Goal: Task Accomplishment & Management: Use online tool/utility

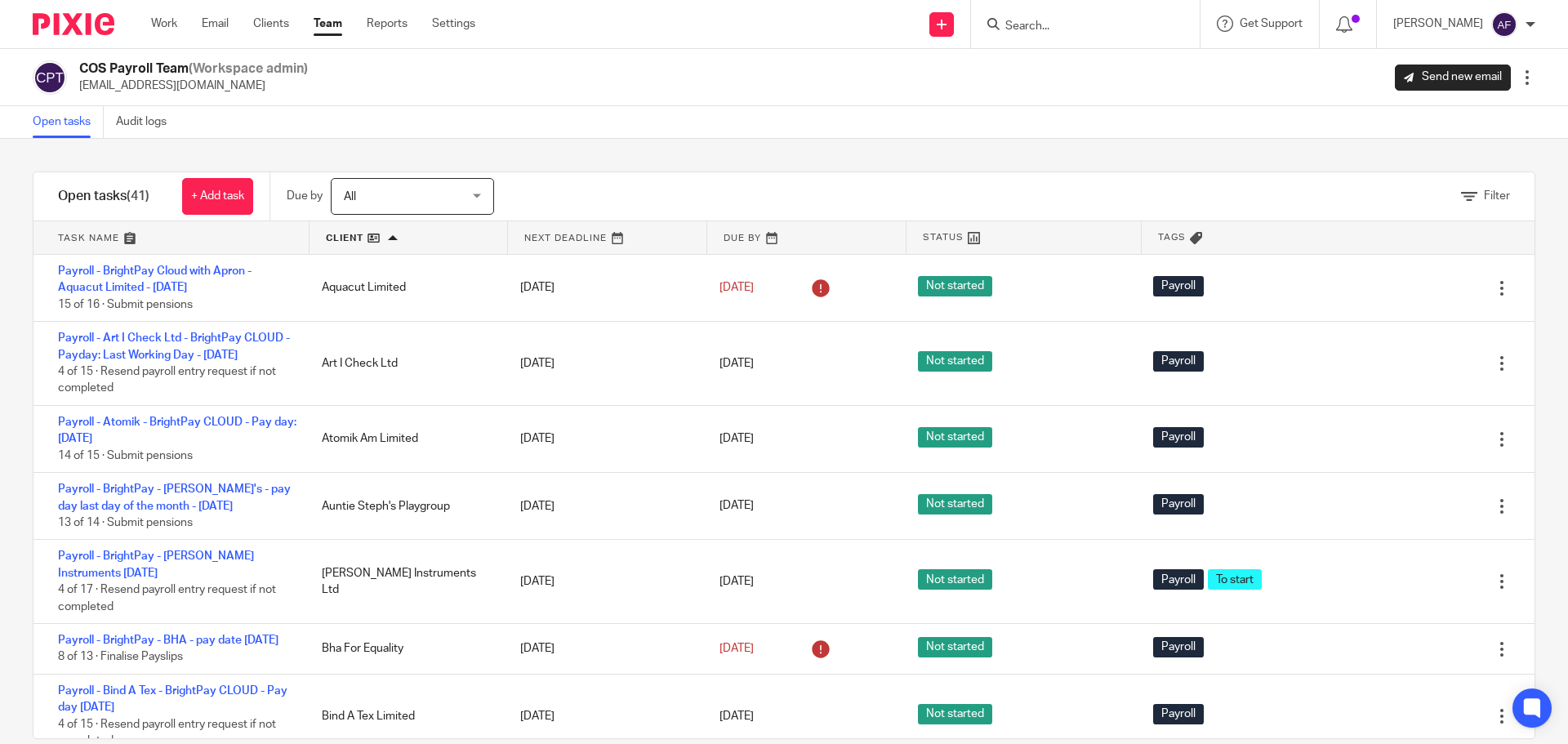
scroll to position [1307, 0]
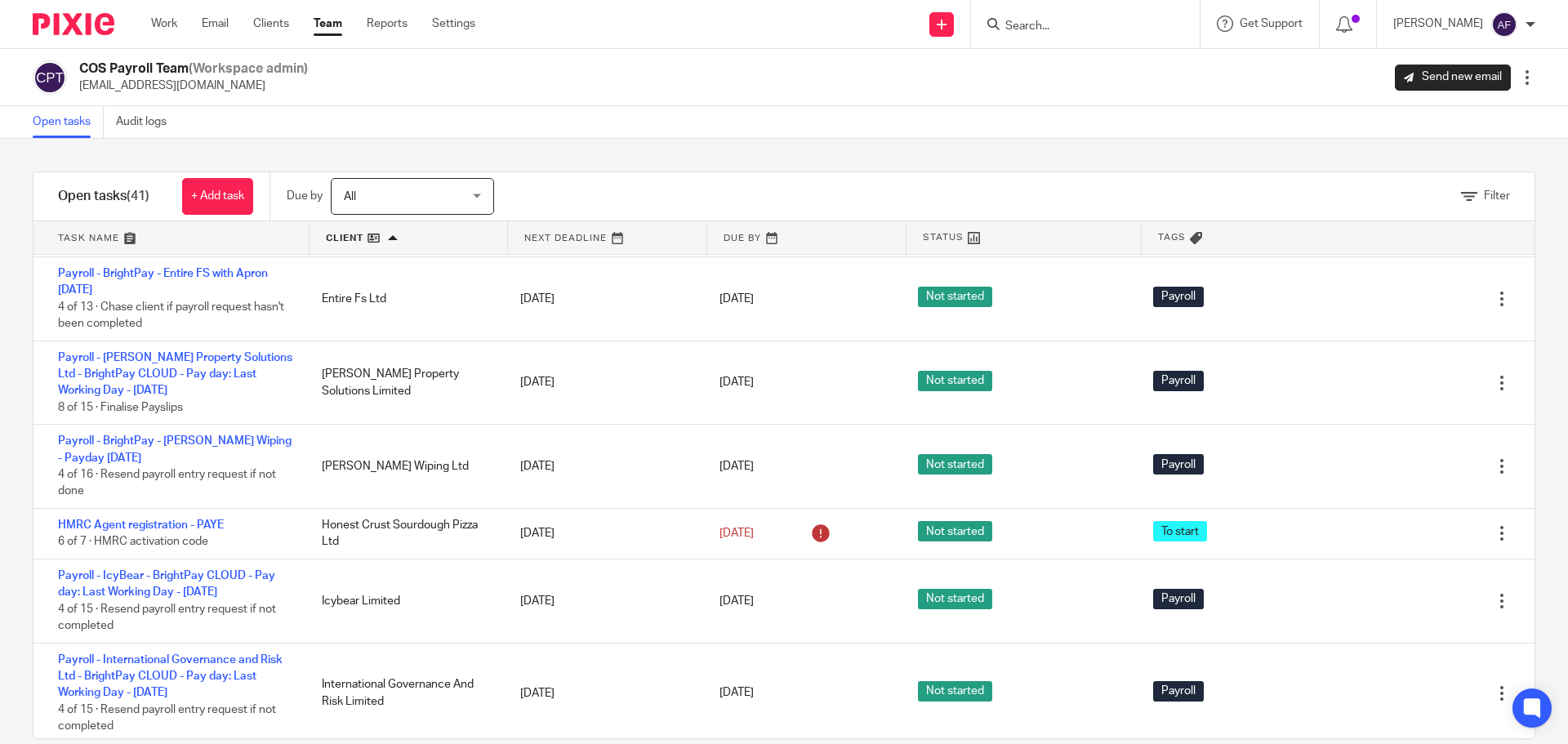
click at [1083, 35] on div at bounding box center [1085, 24] width 228 height 48
click at [1088, 25] on input "Search" at bounding box center [1078, 27] width 147 height 15
type input "doodle"
click button "submit" at bounding box center [0, 0] width 0 height 0
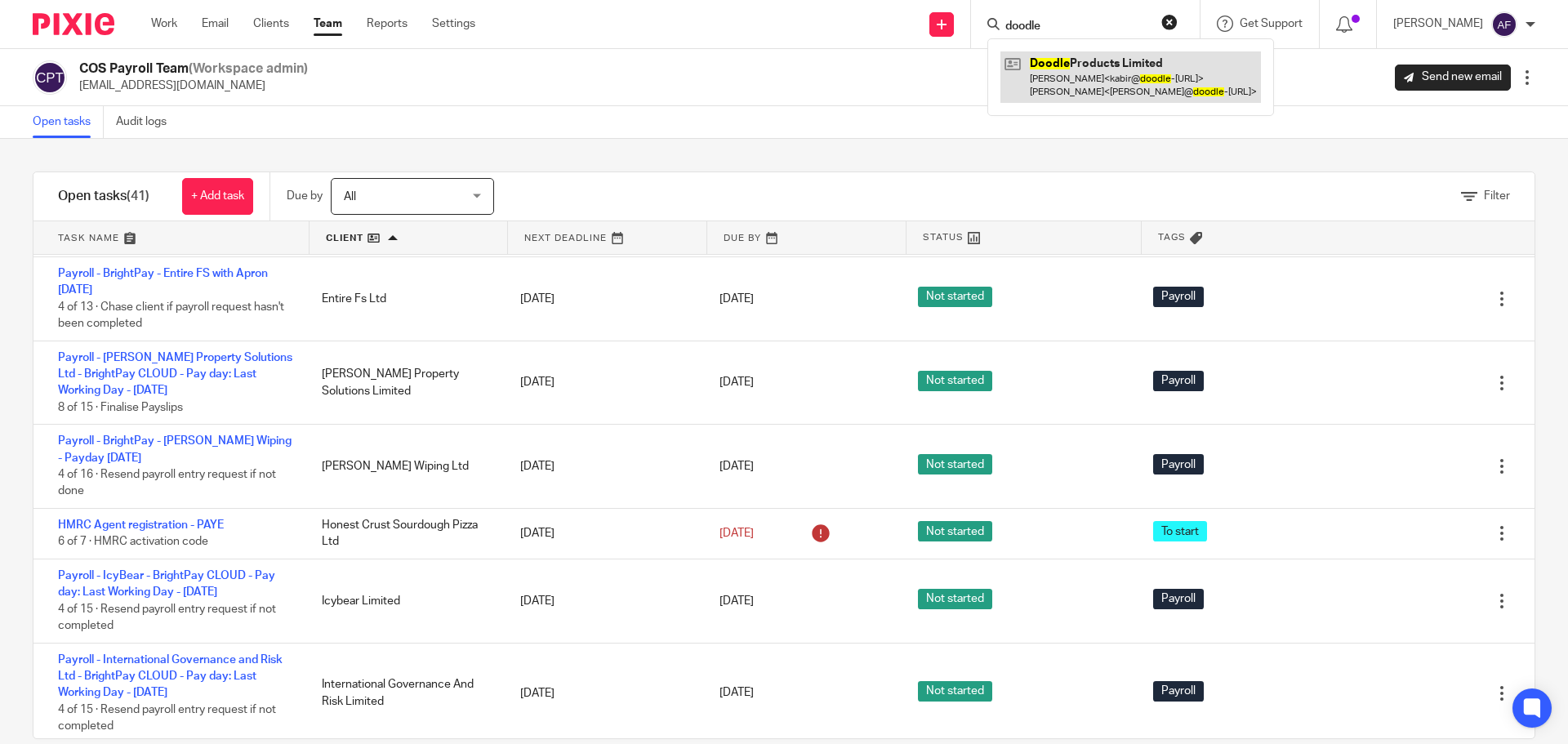
click at [1101, 65] on link at bounding box center [1131, 77] width 260 height 51
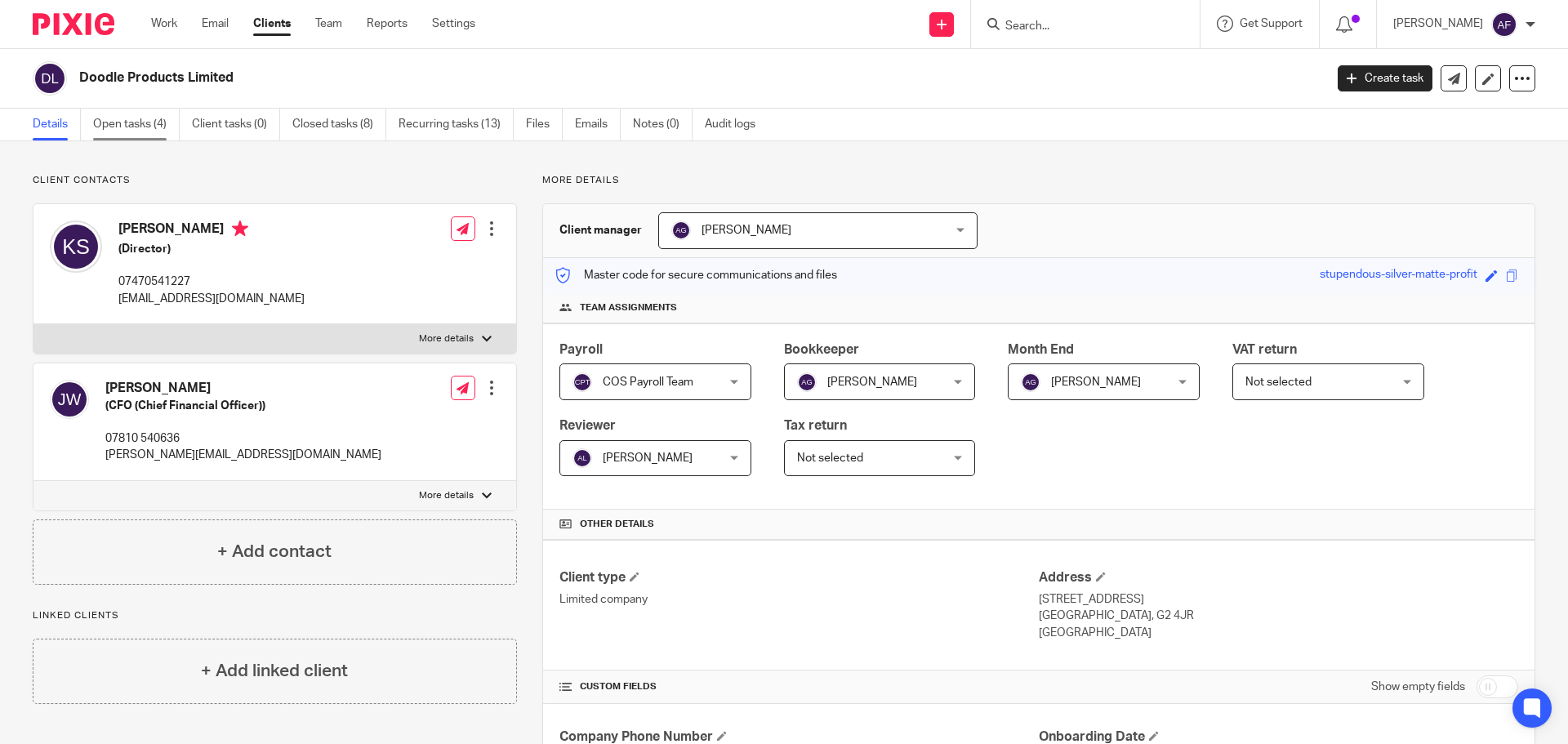
click at [145, 124] on link "Open tasks (4)" at bounding box center [136, 124] width 86 height 32
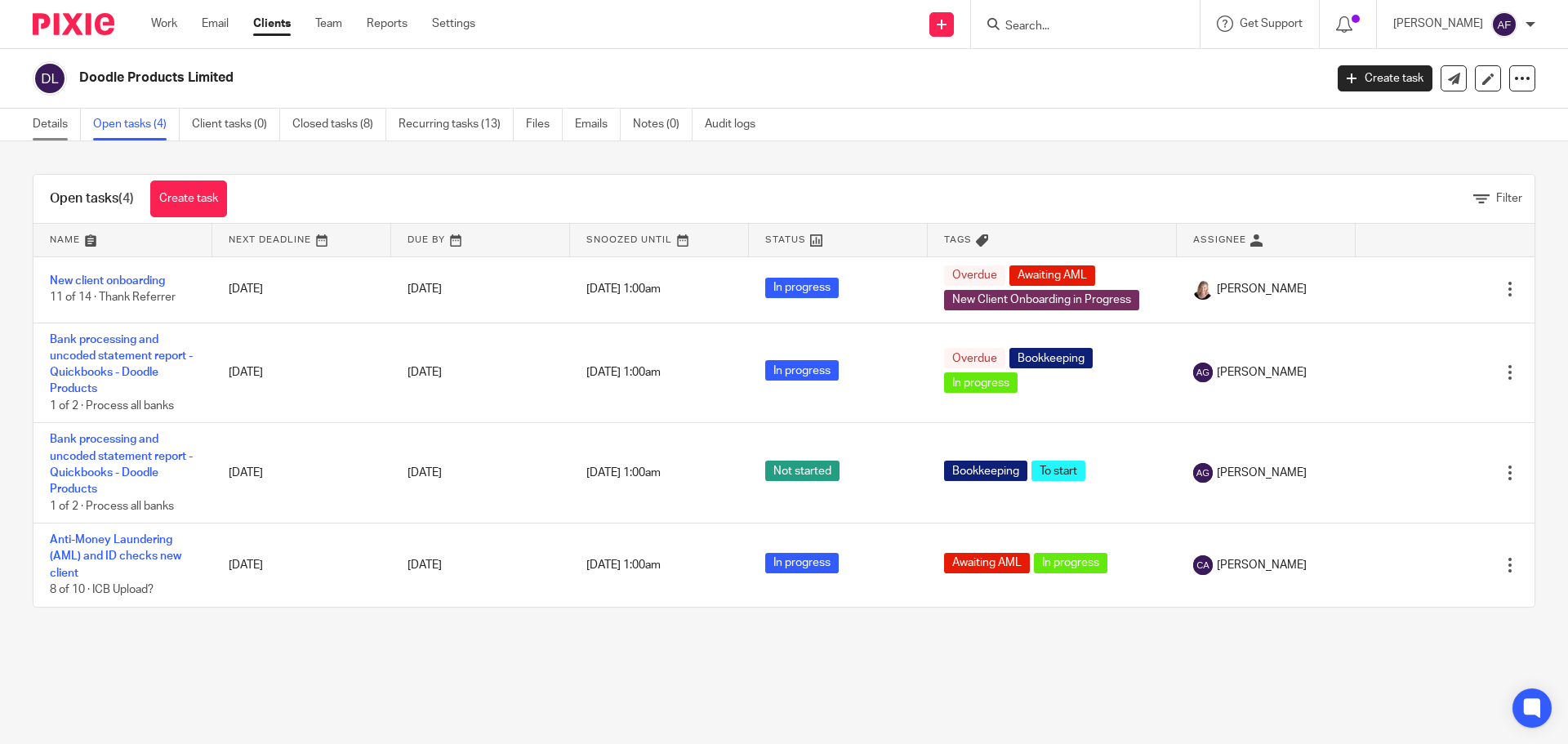
click at [54, 125] on link "Details" at bounding box center [56, 124] width 48 height 32
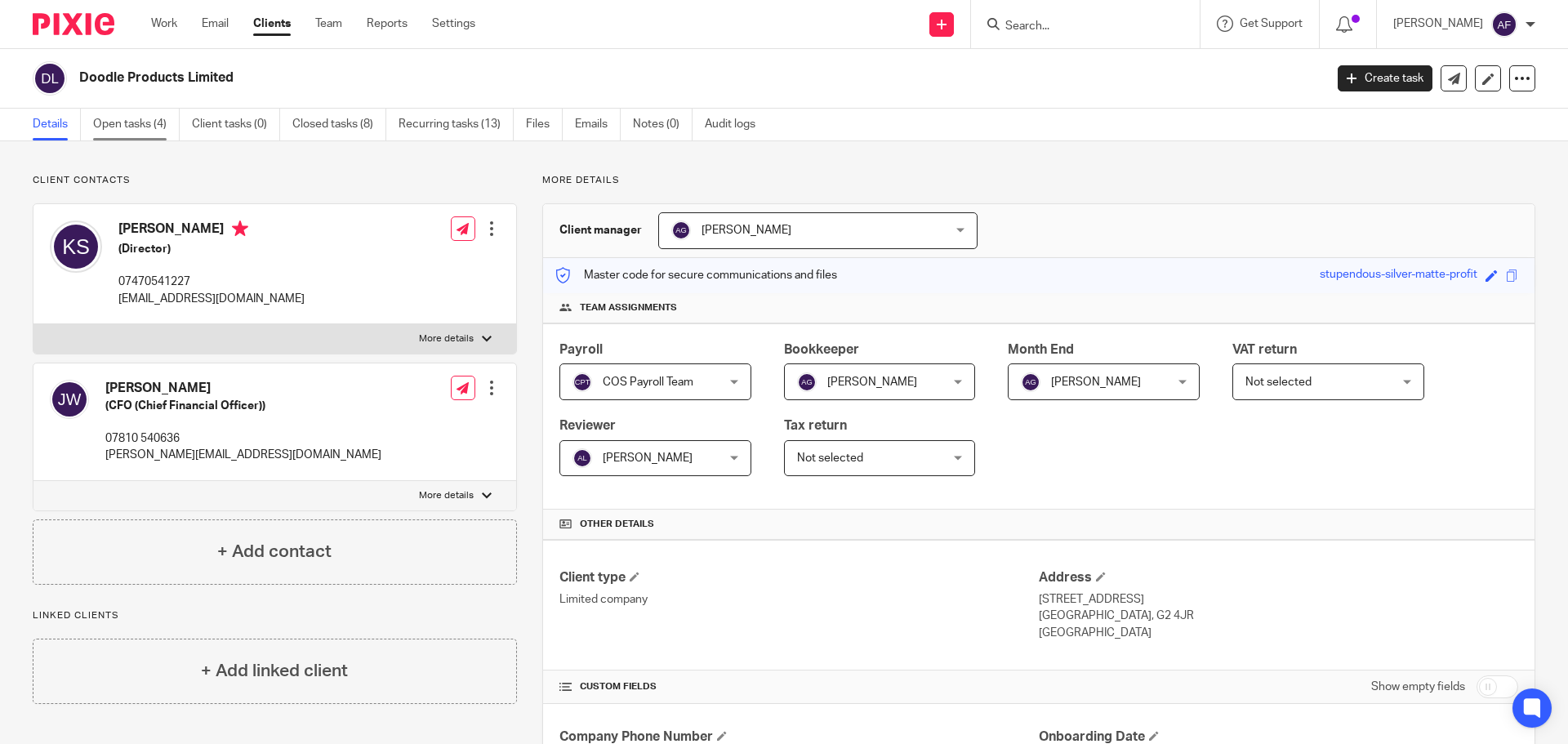
click at [95, 124] on link "Open tasks (4)" at bounding box center [136, 124] width 86 height 32
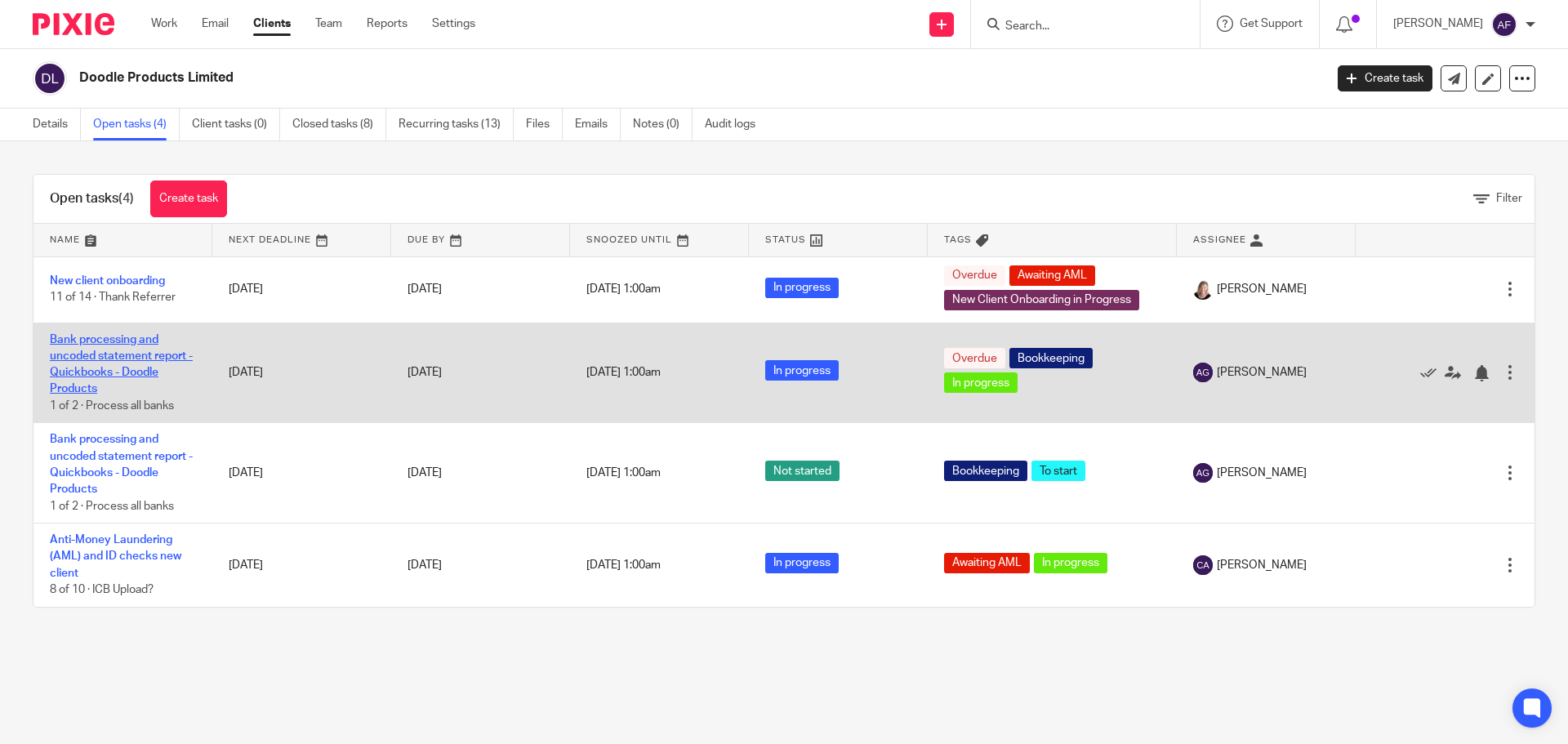
click at [155, 357] on link "Bank processing and uncoded statement report - Quickbooks - Doodle Products" at bounding box center [121, 364] width 143 height 61
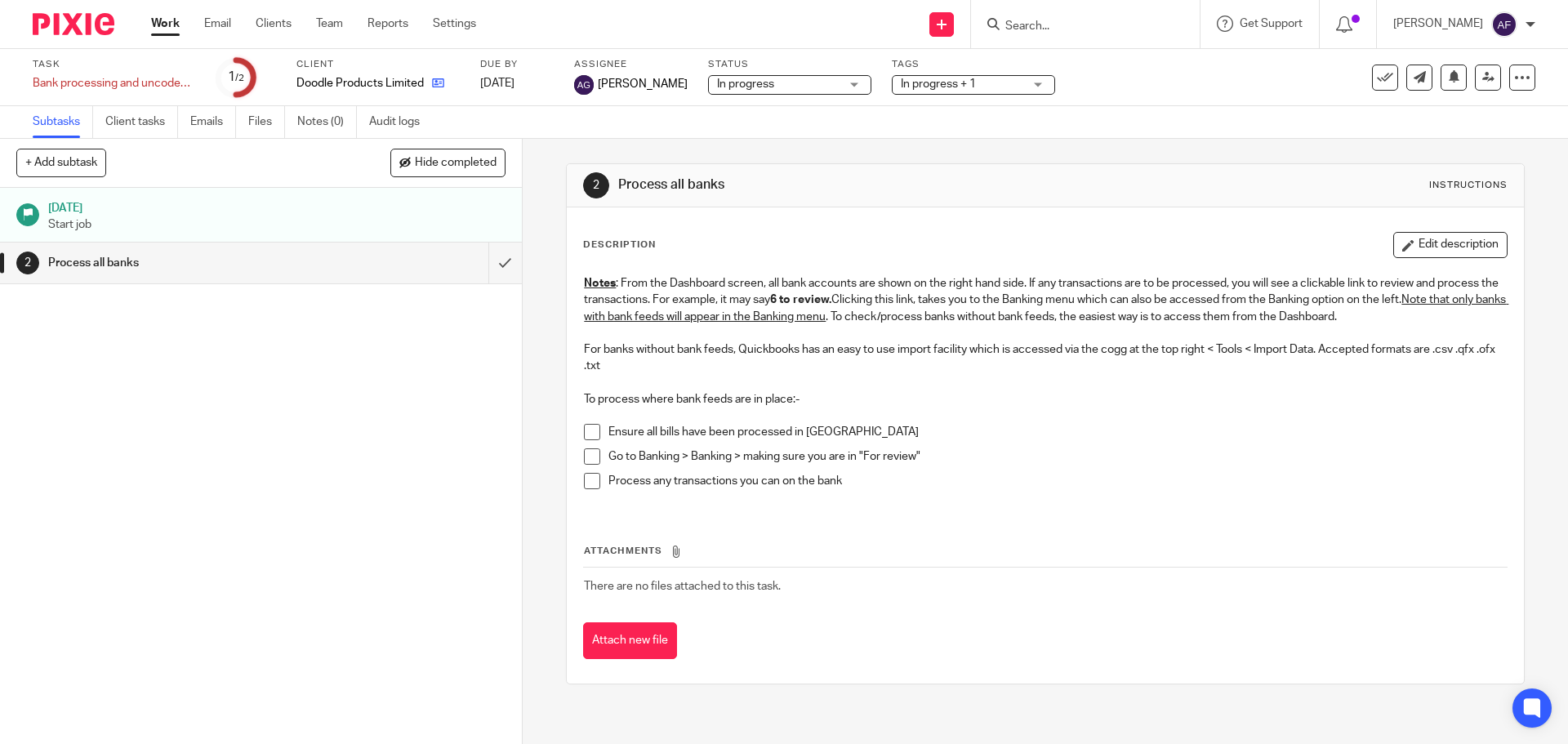
click at [444, 81] on div "Doodle Products Limited" at bounding box center [378, 84] width 164 height 16
click at [430, 78] on link at bounding box center [434, 84] width 20 height 16
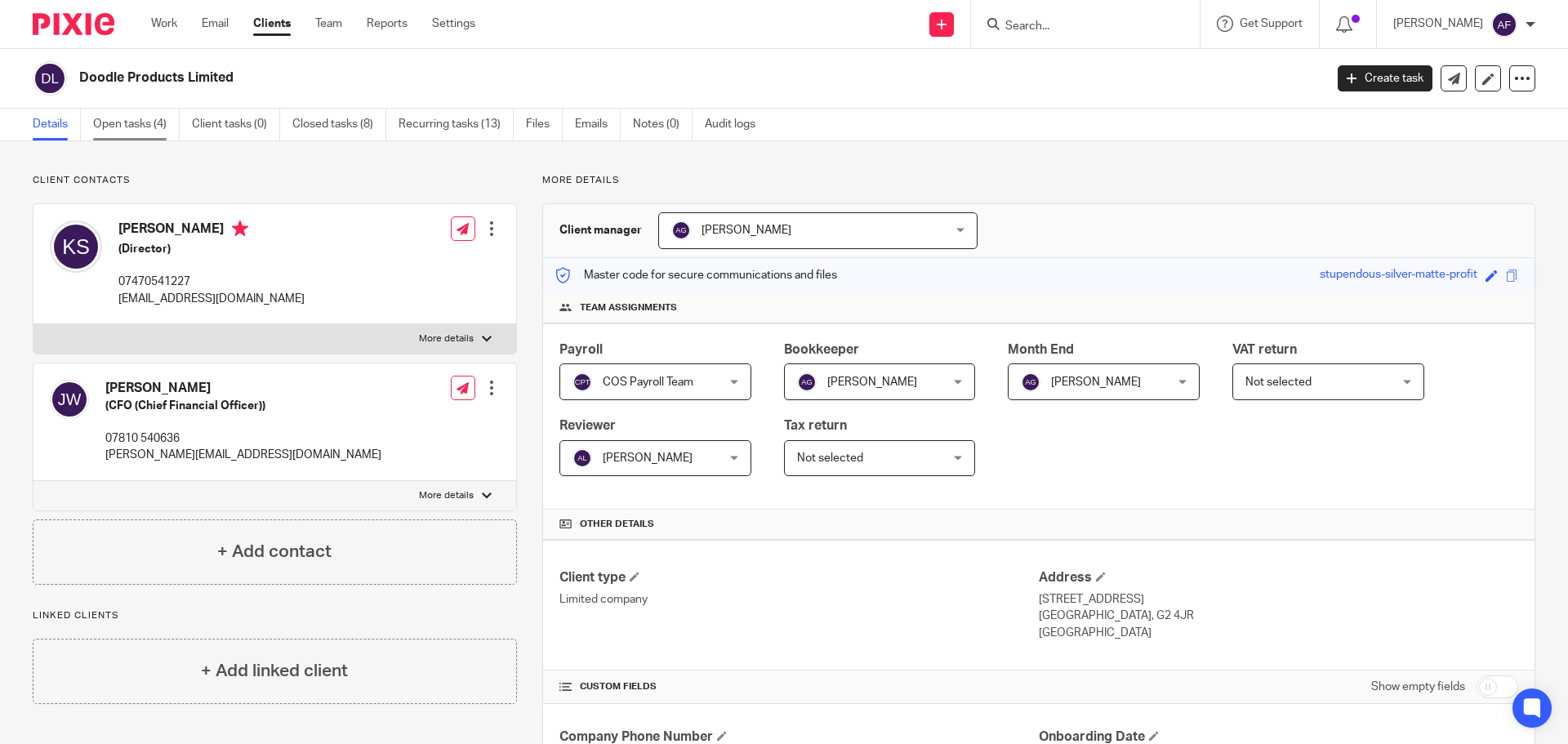
click at [126, 126] on link "Open tasks (4)" at bounding box center [136, 124] width 86 height 32
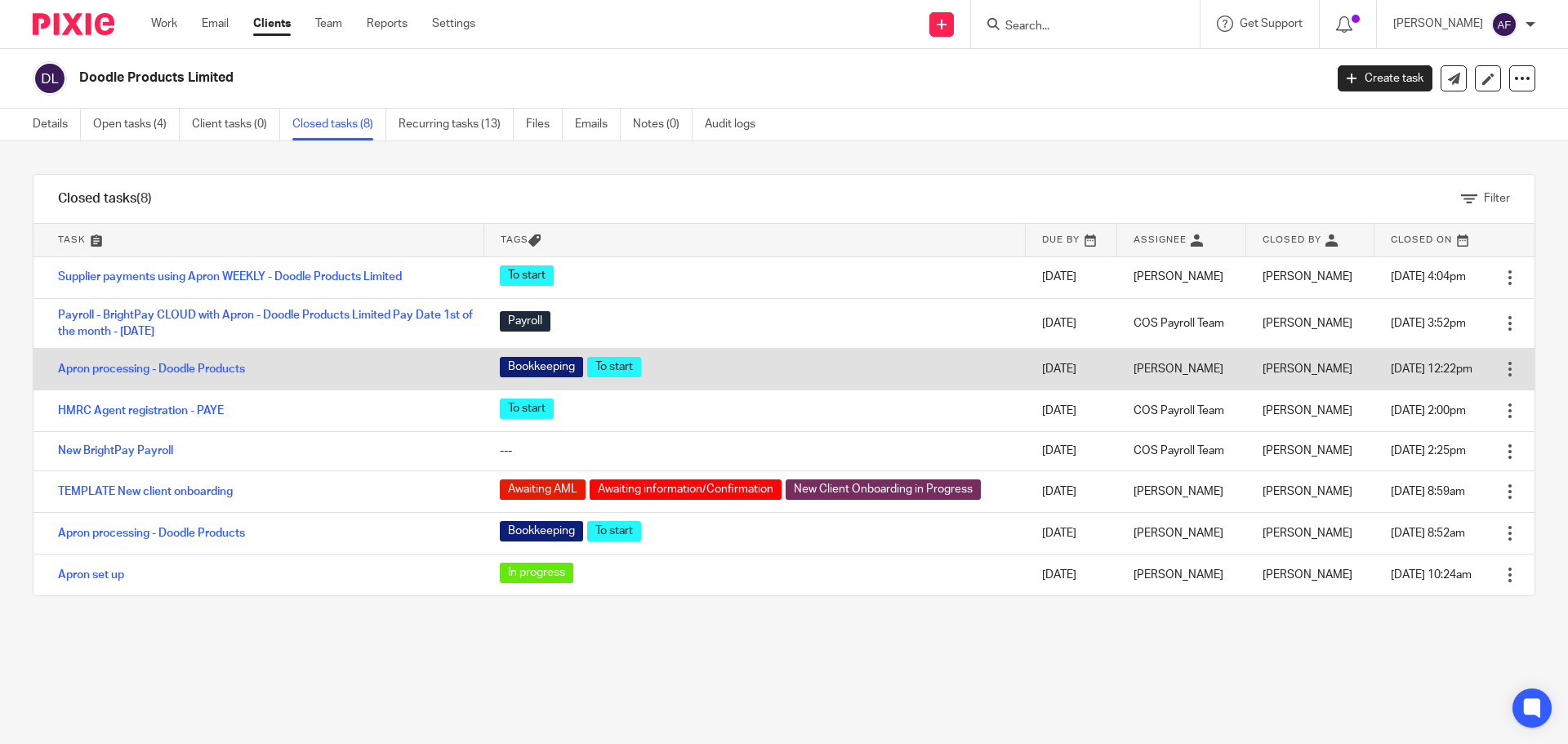
drag, startPoint x: 231, startPoint y: 366, endPoint x: 268, endPoint y: 364, distance: 37.1
click at [231, 365] on link "Apron processing - Doodle Products" at bounding box center [152, 369] width 187 height 12
